Goal: Transaction & Acquisition: Purchase product/service

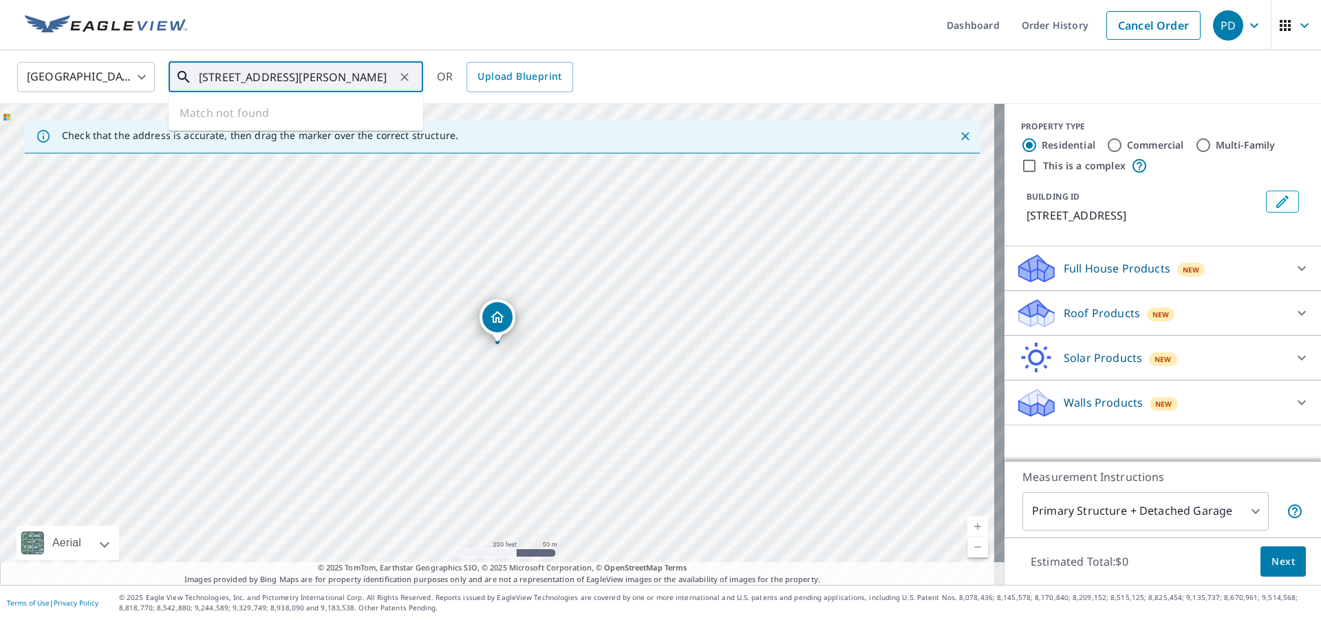
click at [246, 78] on input "[STREET_ADDRESS][PERSON_NAME]" at bounding box center [297, 77] width 196 height 39
click at [226, 77] on input "[STREET_ADDRESS][PERSON_NAME]" at bounding box center [297, 77] width 196 height 39
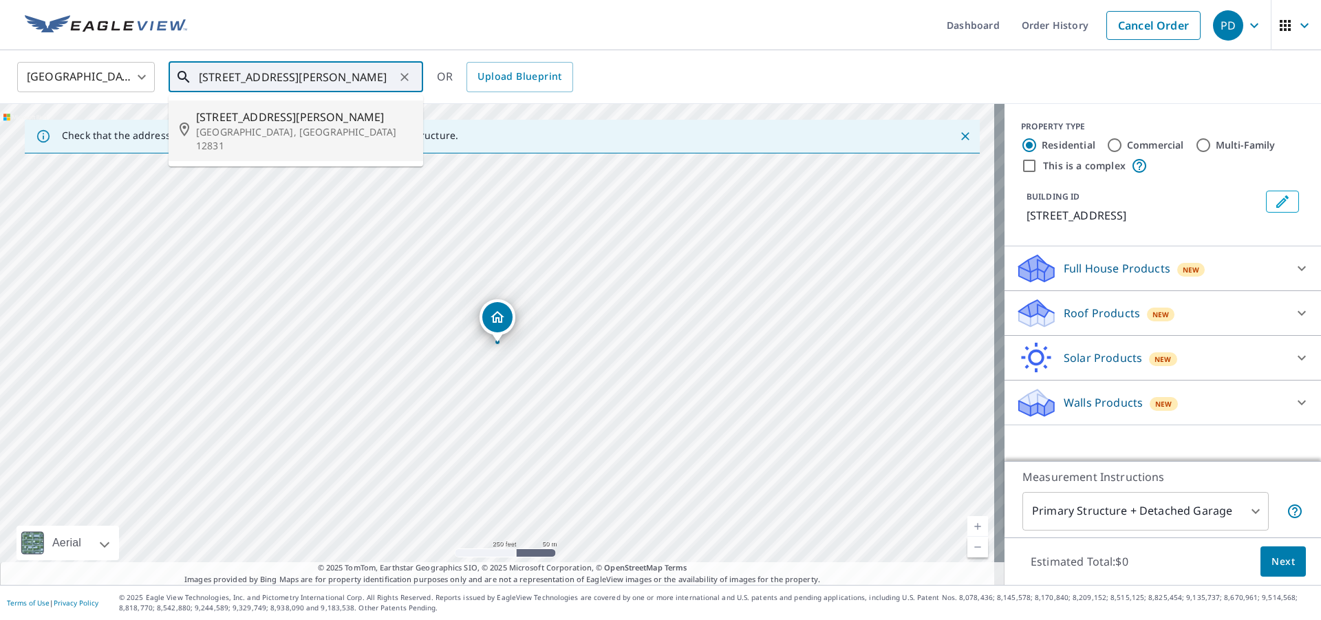
click at [278, 118] on span "[STREET_ADDRESS][PERSON_NAME]" at bounding box center [304, 117] width 216 height 17
type input "[STREET_ADDRESS][PERSON_NAME]"
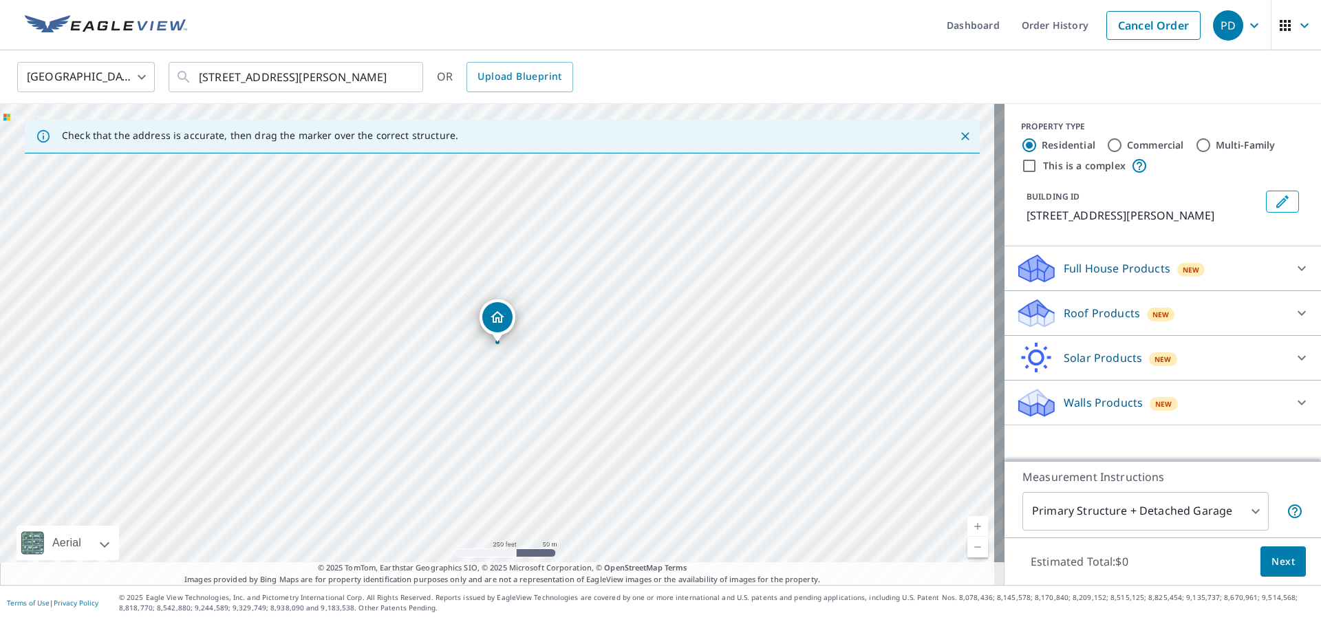
click at [1081, 317] on p "Roof Products" at bounding box center [1102, 313] width 76 height 17
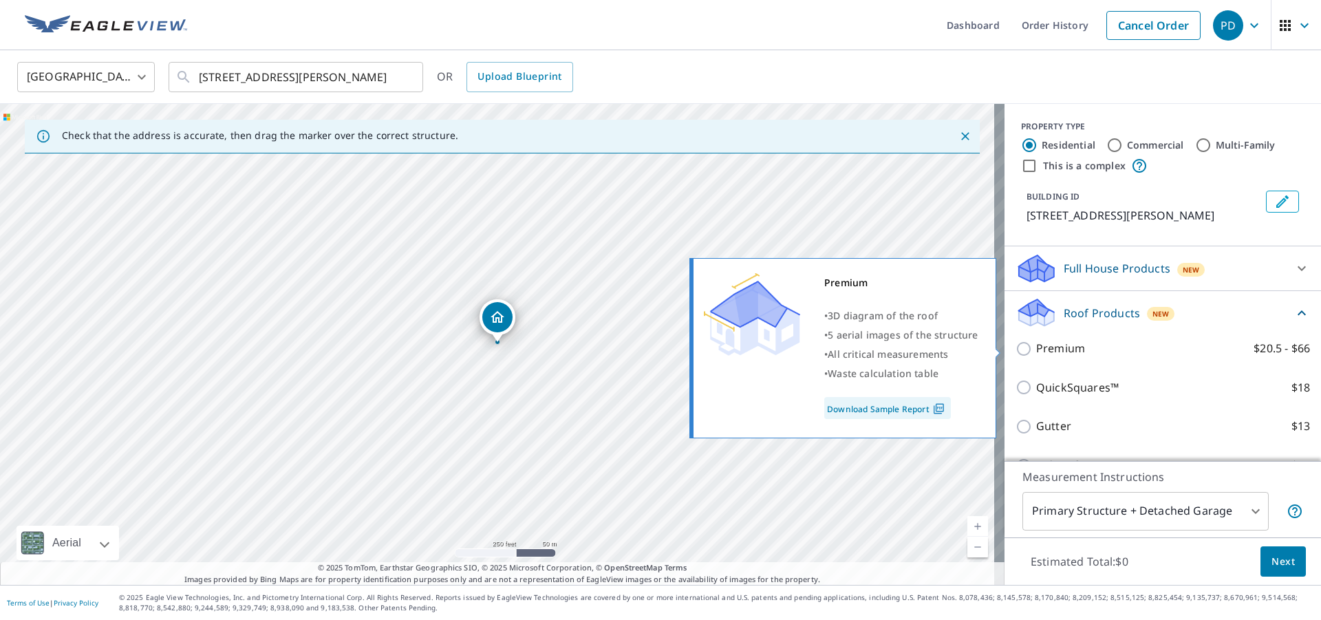
click at [1017, 347] on input "Premium $20.5 - $66" at bounding box center [1025, 349] width 21 height 17
checkbox input "true"
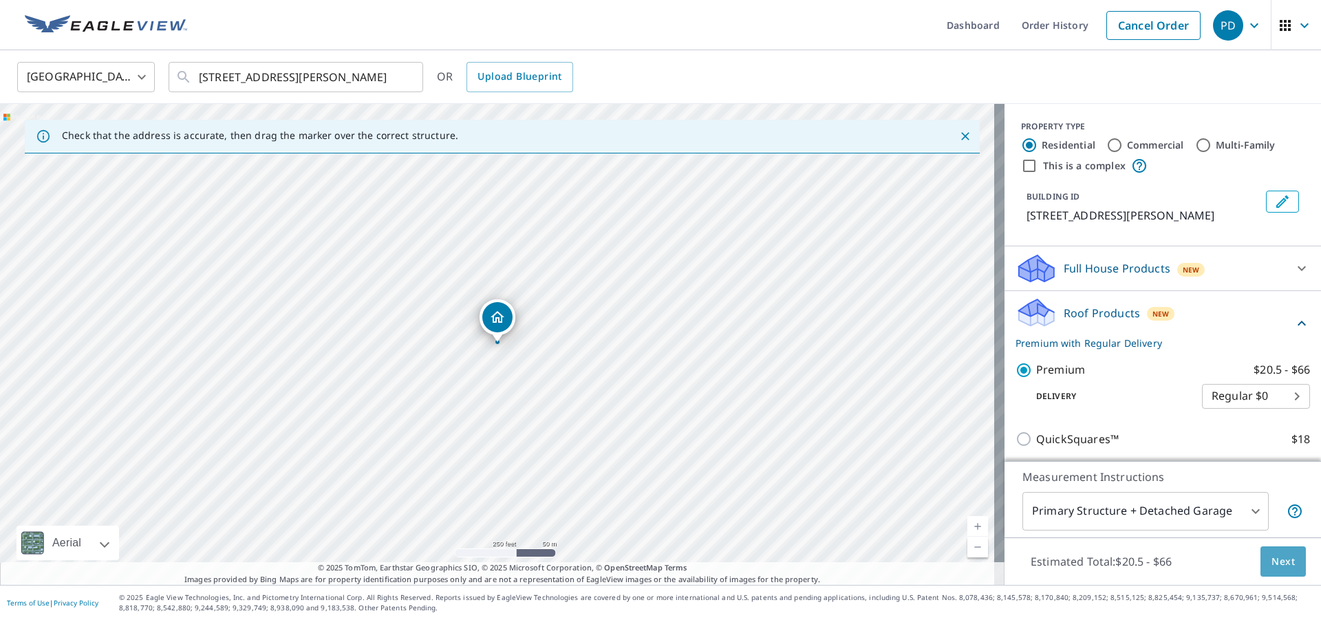
click at [1271, 563] on span "Next" at bounding box center [1282, 561] width 23 height 17
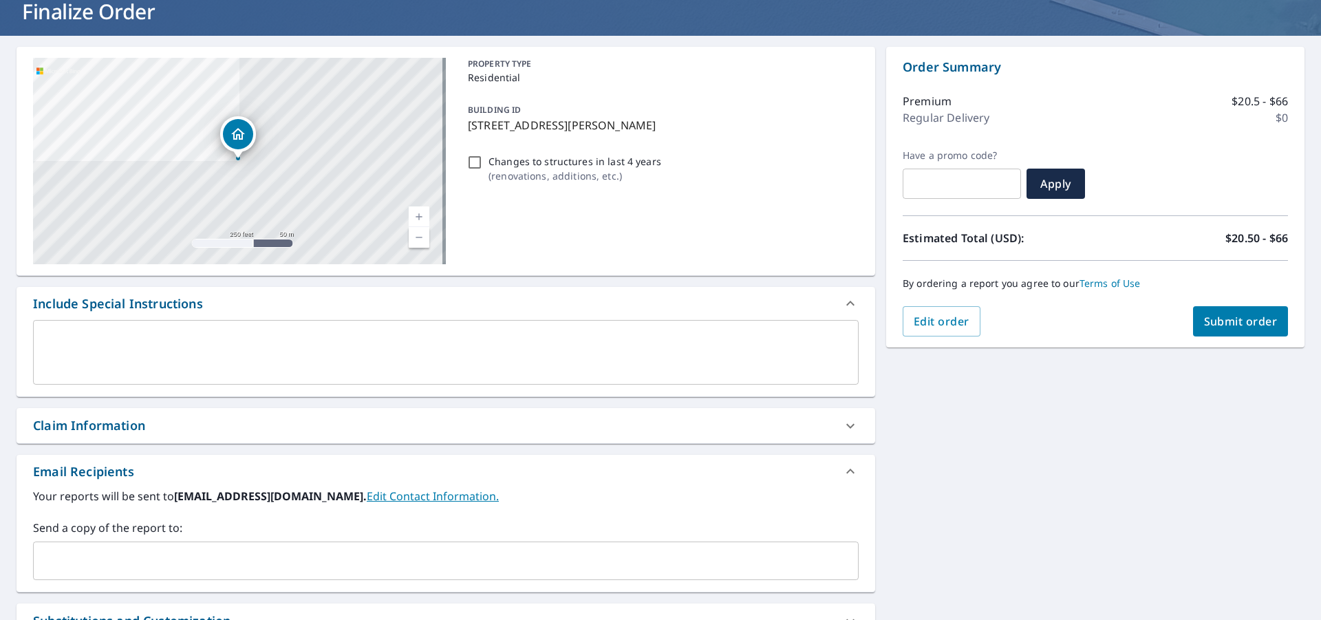
scroll to position [256, 0]
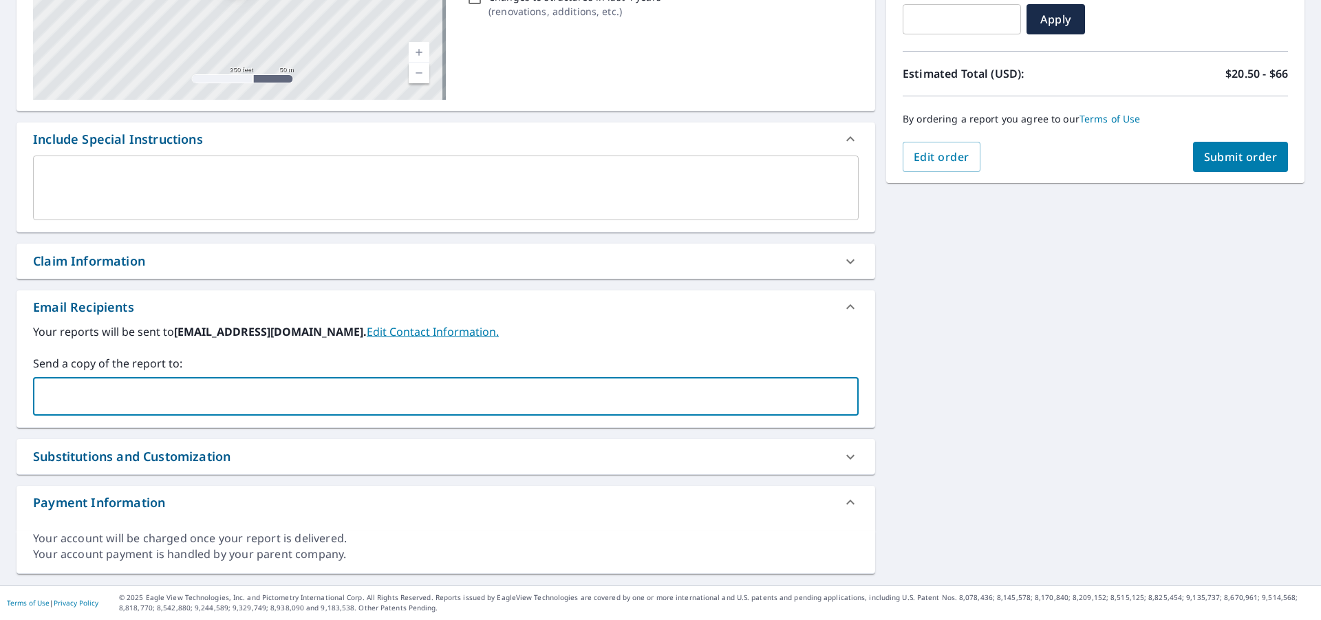
click at [206, 398] on input "text" at bounding box center [435, 396] width 793 height 26
type input "[PERSON_NAME][EMAIL_ADDRESS][DOMAIN_NAME]"
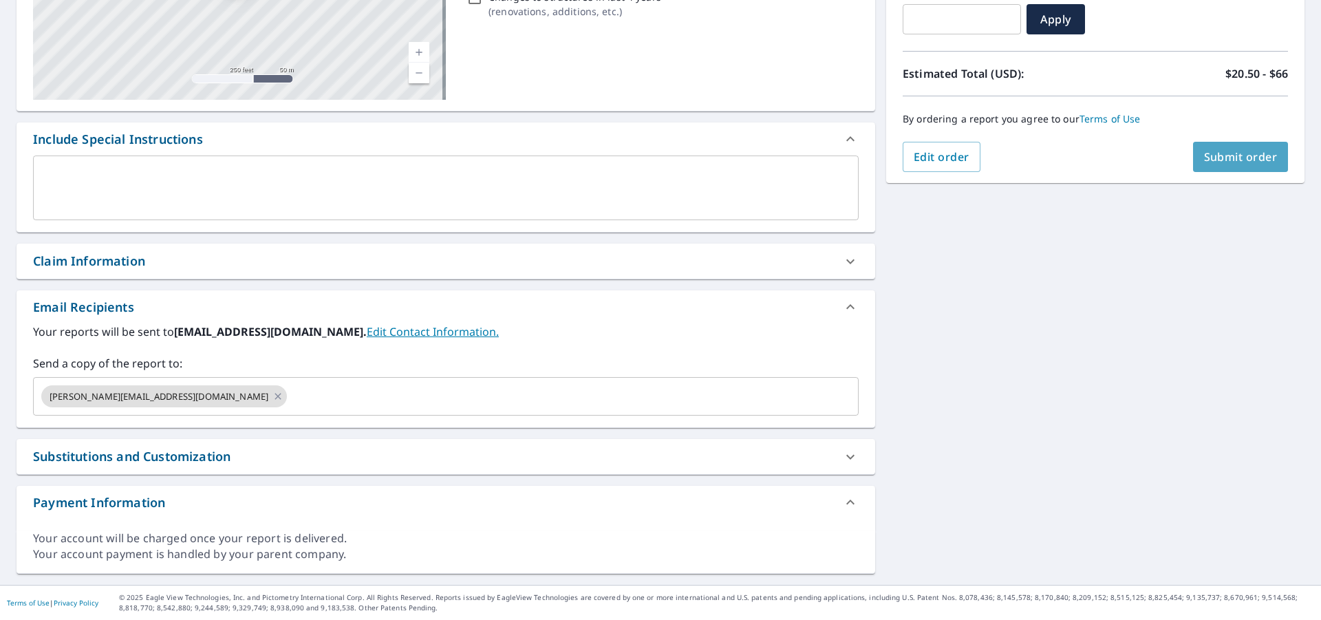
click at [1204, 159] on span "Submit order" at bounding box center [1241, 156] width 74 height 15
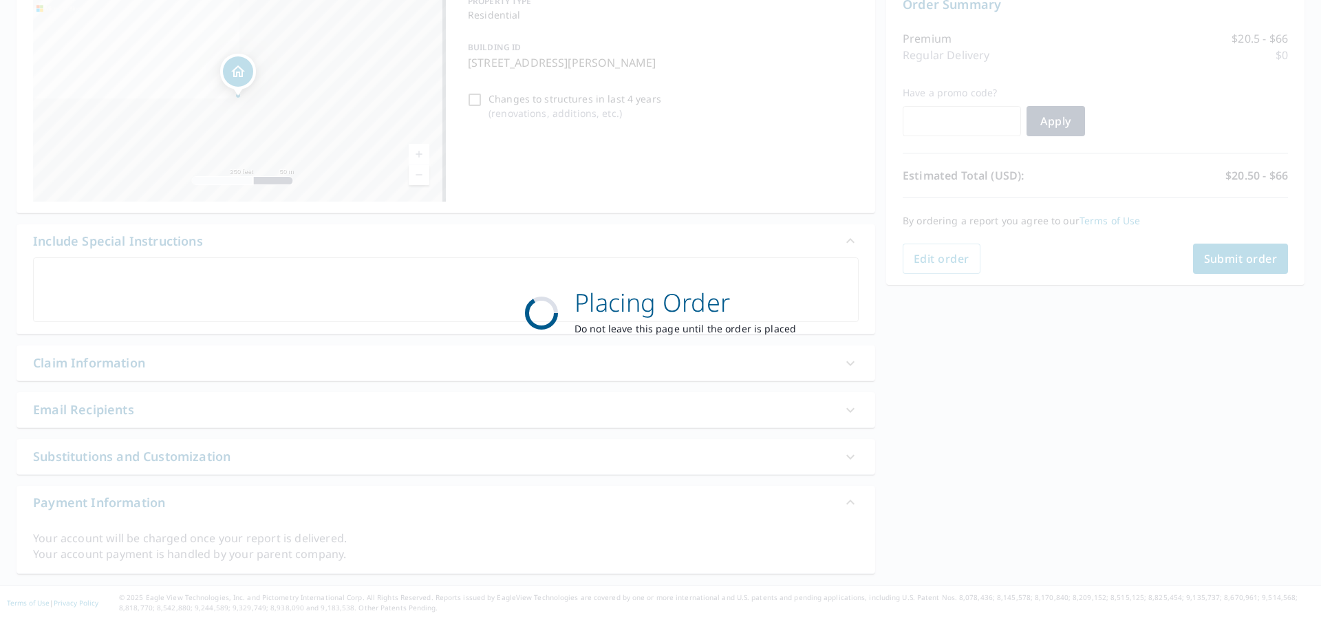
scroll to position [154, 0]
